Goal: Find specific page/section: Find specific page/section

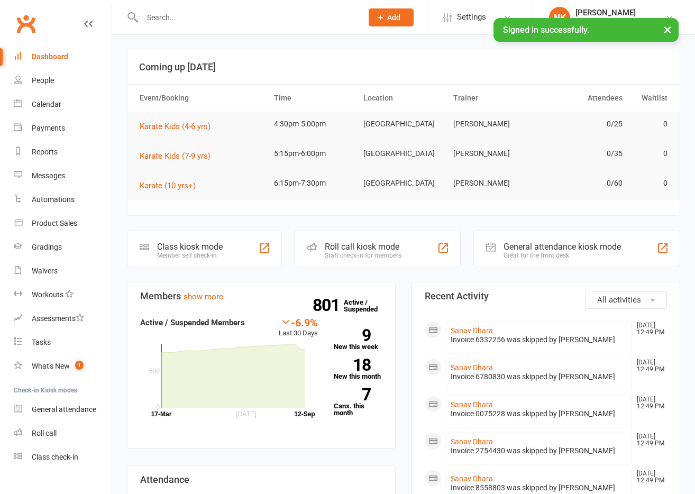
click at [231, 21] on input "text" at bounding box center [247, 17] width 216 height 15
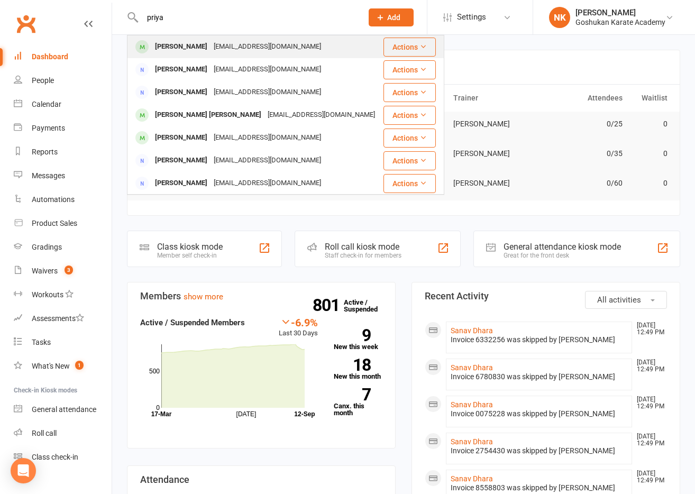
type input "priya"
click at [237, 51] on div "priya.aryans@gmail.com" at bounding box center [267, 46] width 114 height 15
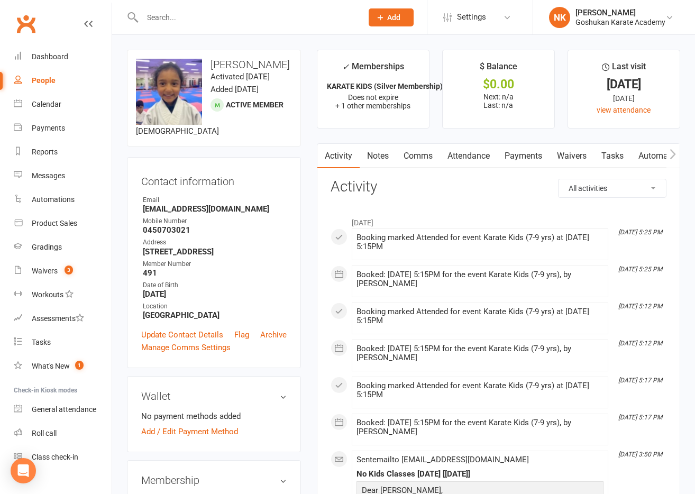
click at [489, 164] on link "Attendance" at bounding box center [468, 156] width 57 height 24
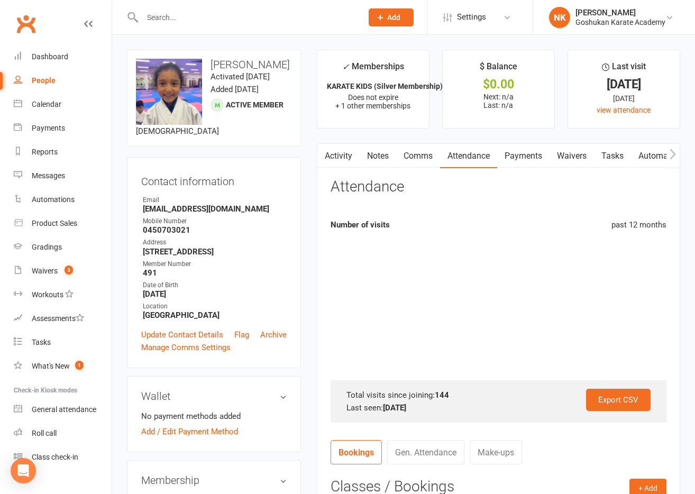
click at [512, 164] on link "Payments" at bounding box center [523, 156] width 52 height 24
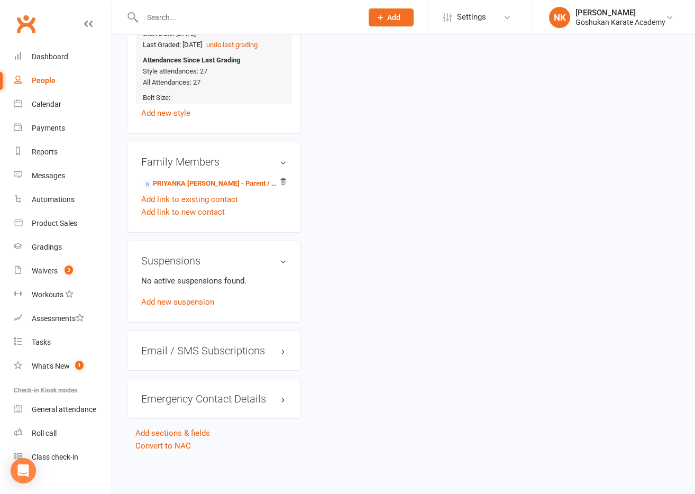
scroll to position [670, 0]
click at [205, 189] on link "PRIYANKA RAGHAVENDRA - Parent / Guardian" at bounding box center [212, 183] width 139 height 11
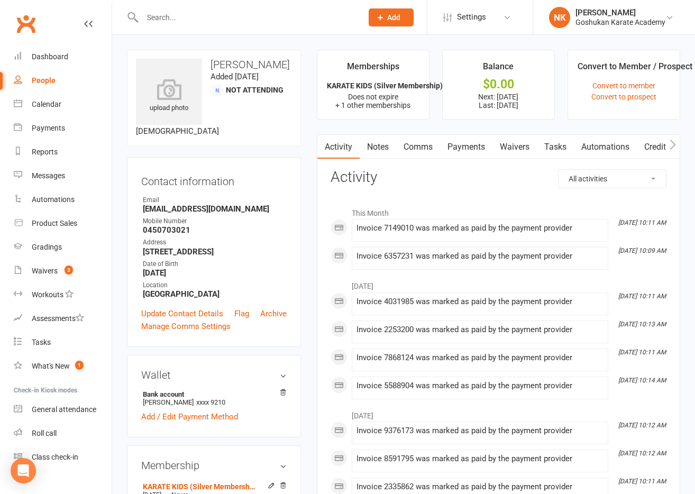
click at [472, 148] on link "Payments" at bounding box center [466, 147] width 52 height 24
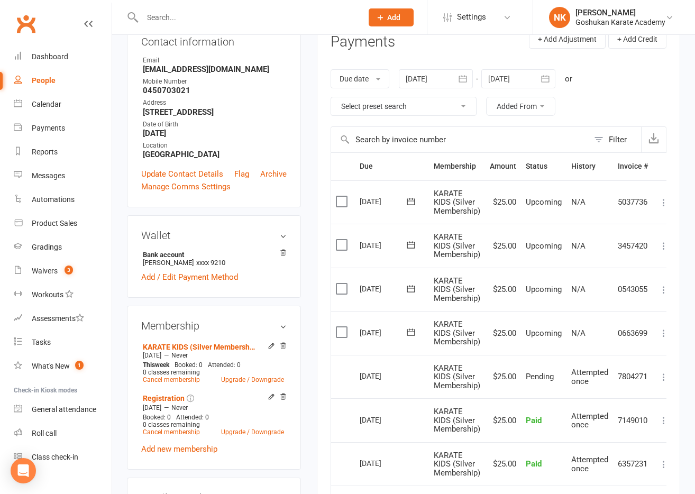
scroll to position [144, 0]
